Goal: Navigation & Orientation: Go to known website

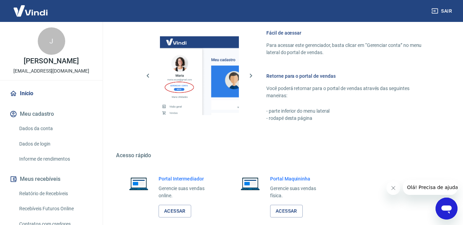
scroll to position [309, 0]
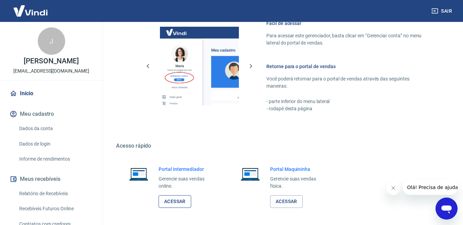
click at [167, 200] on link "Acessar" at bounding box center [175, 202] width 33 height 13
